Goal: Task Accomplishment & Management: Manage account settings

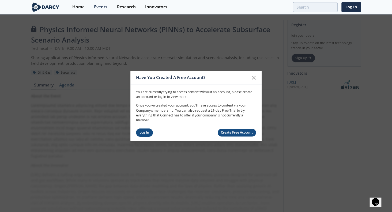
click at [147, 132] on link "Log In" at bounding box center [144, 133] width 17 height 8
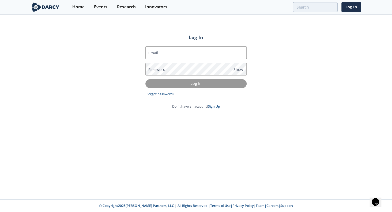
type input "[EMAIL_ADDRESS][DOMAIN_NAME]"
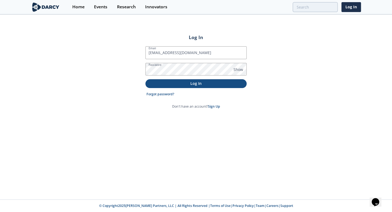
click at [189, 83] on p "Log In" at bounding box center [196, 84] width 94 height 6
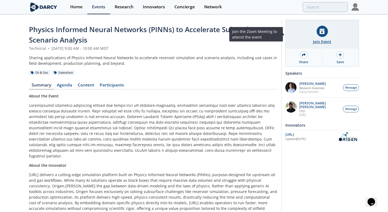
click at [321, 36] on div at bounding box center [322, 31] width 11 height 11
